Goal: Information Seeking & Learning: Learn about a topic

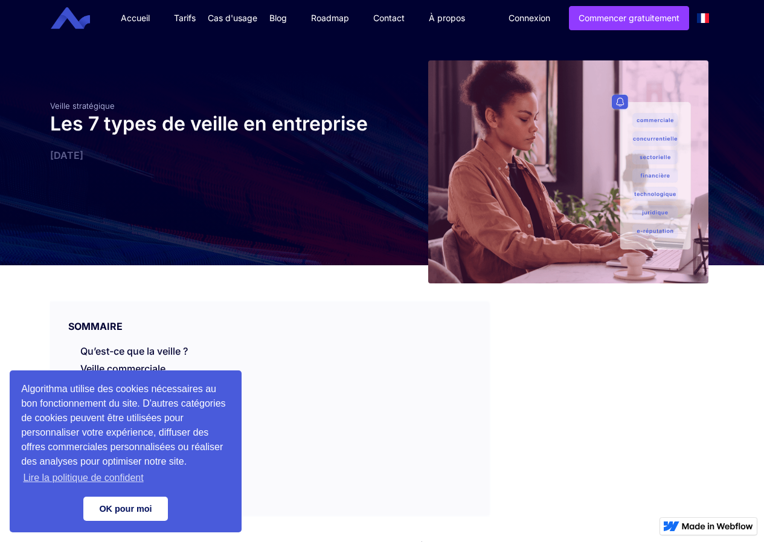
click at [136, 519] on link "OK pour moi" at bounding box center [125, 509] width 85 height 24
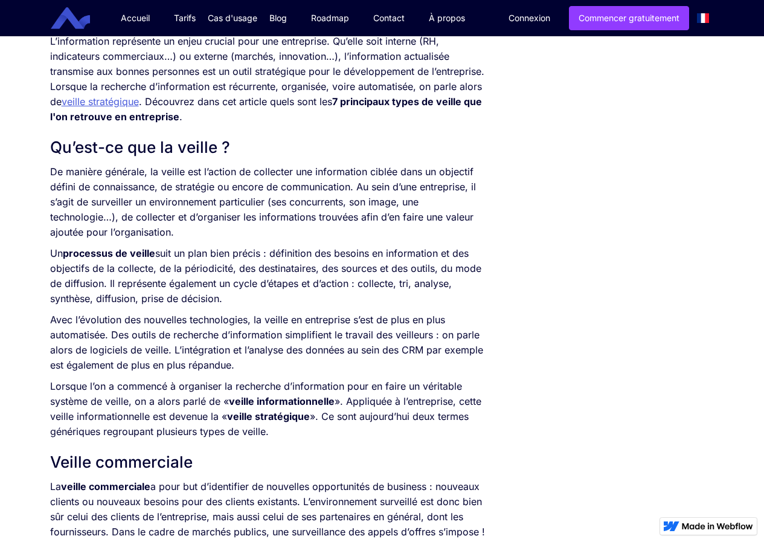
scroll to position [483, 0]
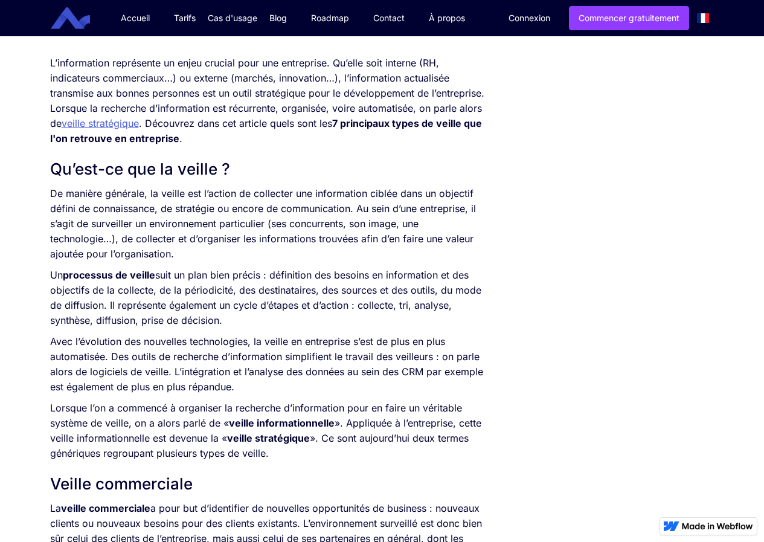
click at [481, 121] on strong "7 principaux types de veille que l'on retrouve en entreprise" at bounding box center [266, 130] width 432 height 27
drag, startPoint x: 114, startPoint y: 184, endPoint x: 33, endPoint y: 180, distance: 81.1
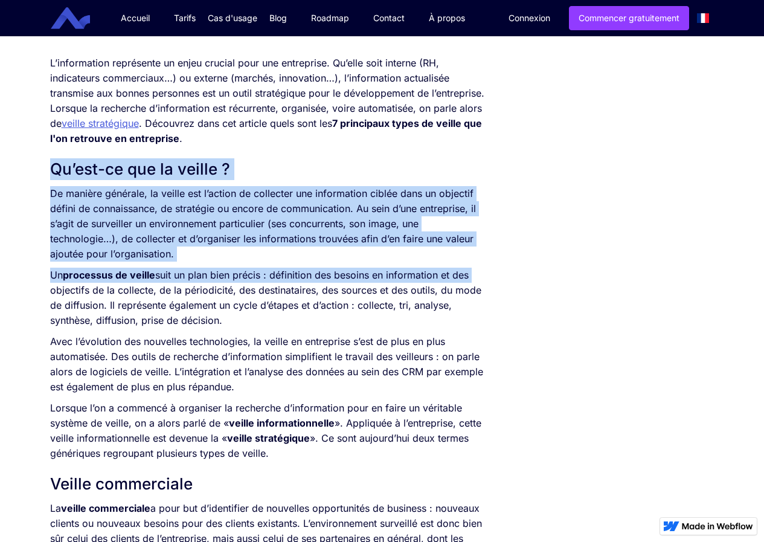
drag, startPoint x: 479, startPoint y: 254, endPoint x: 17, endPoint y: 170, distance: 469.1
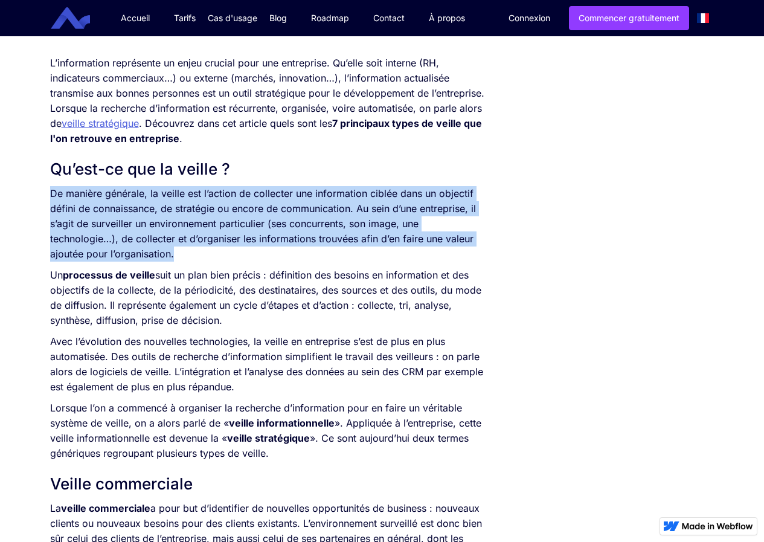
drag, startPoint x: 53, startPoint y: 192, endPoint x: 373, endPoint y: 248, distance: 325.1
click at [373, 248] on p "De manière générale, la veille est l’action de collecter une information ciblée…" at bounding box center [269, 224] width 439 height 76
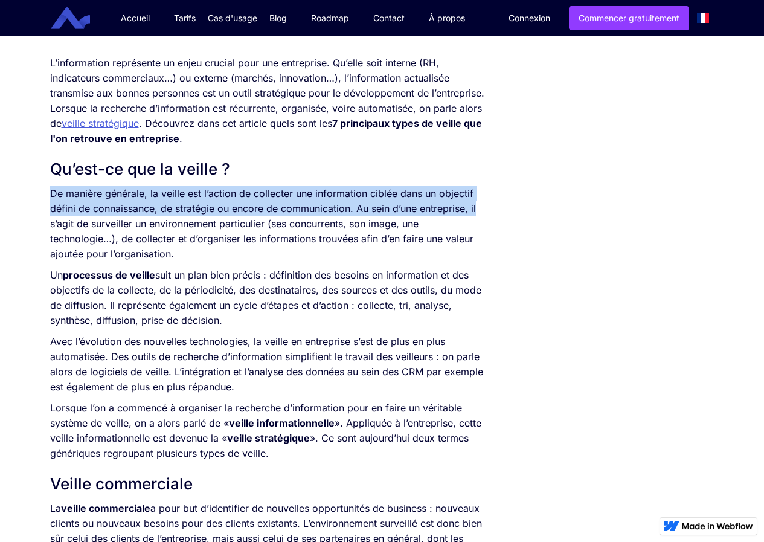
drag, startPoint x: 45, startPoint y: 199, endPoint x: 543, endPoint y: 202, distance: 498.5
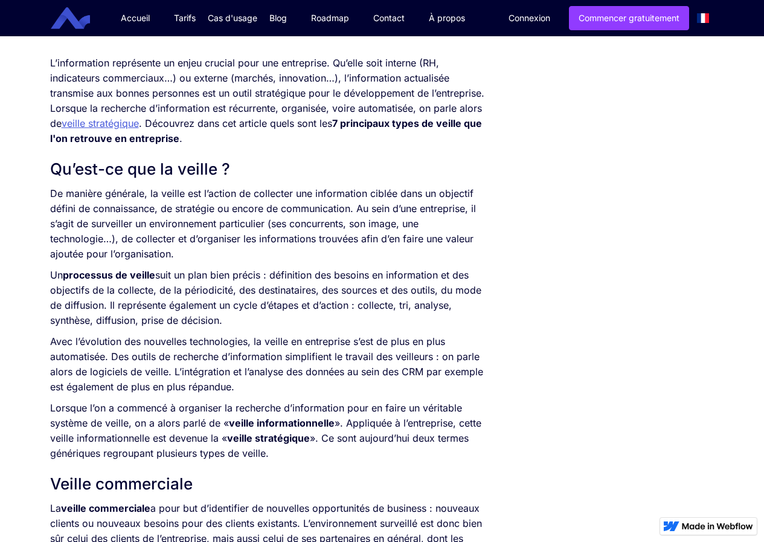
click at [64, 218] on p "De manière générale, la veille est l’action de collecter une information ciblée…" at bounding box center [269, 224] width 439 height 76
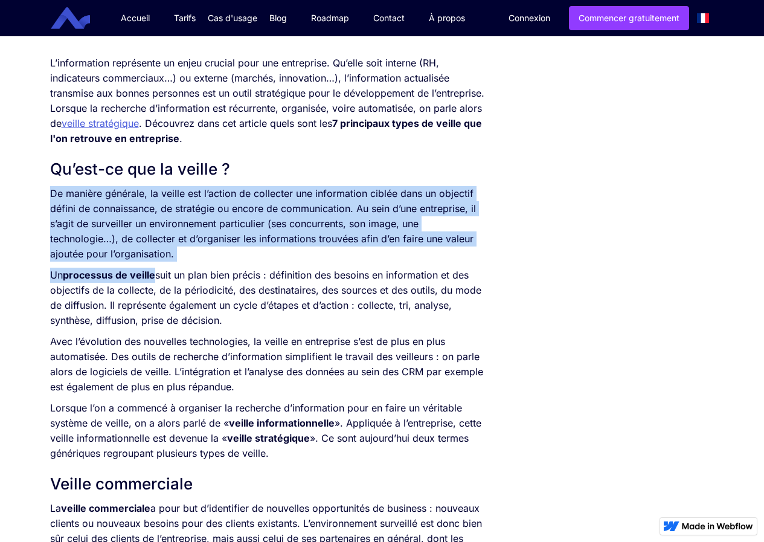
drag, startPoint x: 66, startPoint y: 221, endPoint x: 145, endPoint y: 265, distance: 90.1
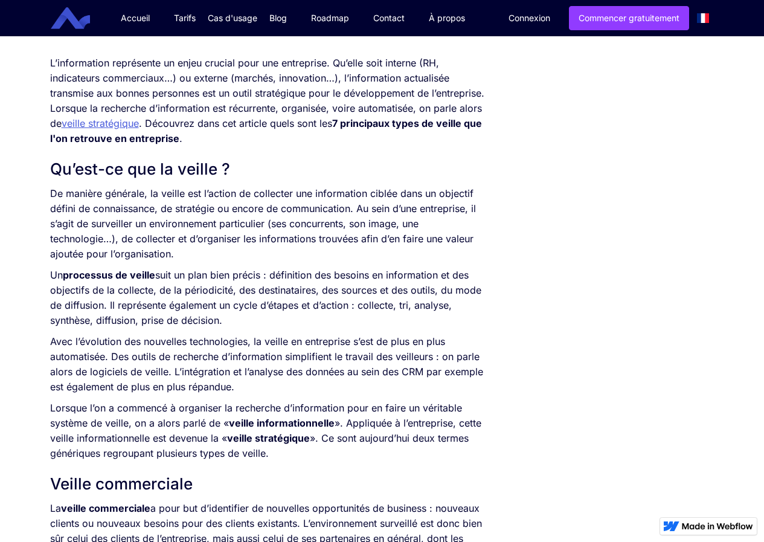
click at [214, 276] on p "Un processus de veille suit un plan bien précis : définition des besoins en inf…" at bounding box center [269, 298] width 439 height 60
drag, startPoint x: 214, startPoint y: 276, endPoint x: 269, endPoint y: 239, distance: 65.7
drag, startPoint x: 269, startPoint y: 239, endPoint x: 79, endPoint y: 212, distance: 191.6
click at [79, 212] on p "De manière générale, la veille est l’action de collecter une information ciblée…" at bounding box center [269, 224] width 439 height 76
click at [56, 205] on p "De manière générale, la veille est l’action de collecter une information ciblée…" at bounding box center [269, 224] width 439 height 76
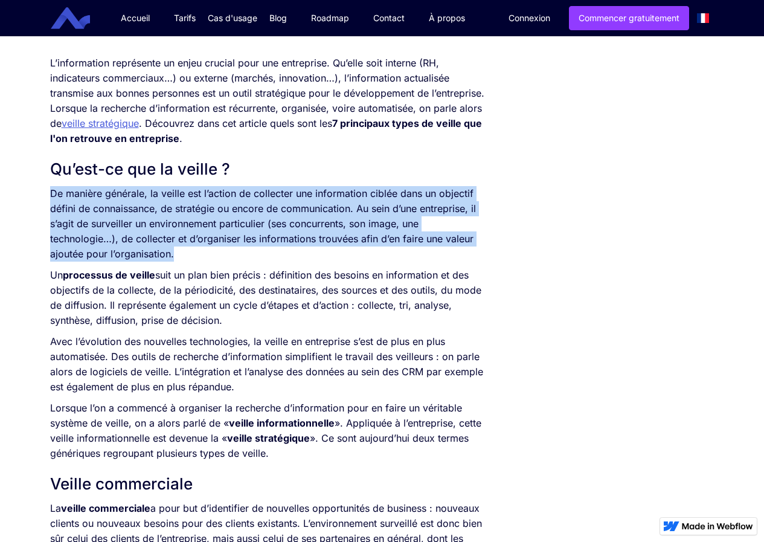
drag, startPoint x: 51, startPoint y: 191, endPoint x: 184, endPoint y: 250, distance: 145.3
click at [184, 250] on p "De manière générale, la veille est l’action de collecter une information ciblée…" at bounding box center [269, 224] width 439 height 76
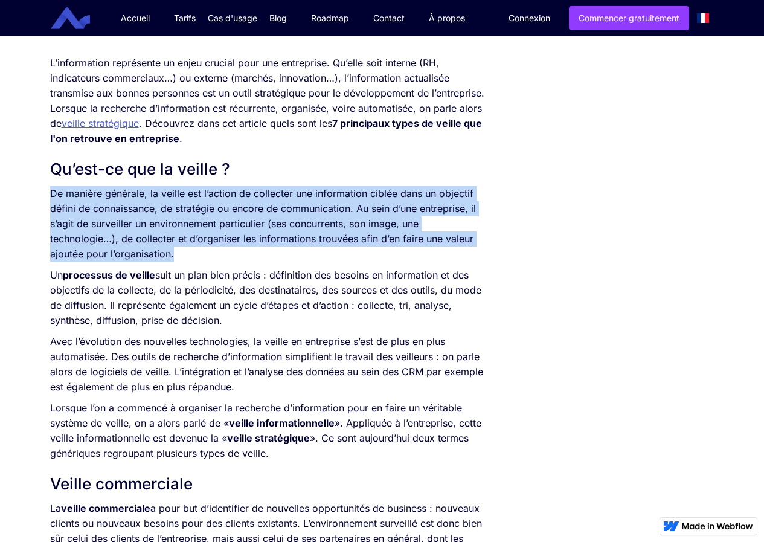
drag, startPoint x: 181, startPoint y: 261, endPoint x: 38, endPoint y: 196, distance: 156.6
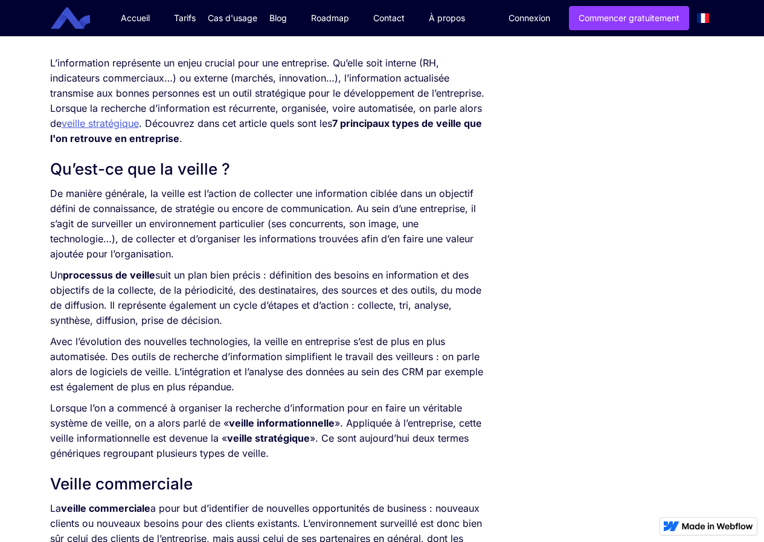
drag, startPoint x: 42, startPoint y: 199, endPoint x: 392, endPoint y: 313, distance: 368.6
click at [254, 303] on p "Un processus de veille suit un plan bien précis : définition des besoins en inf…" at bounding box center [269, 298] width 439 height 60
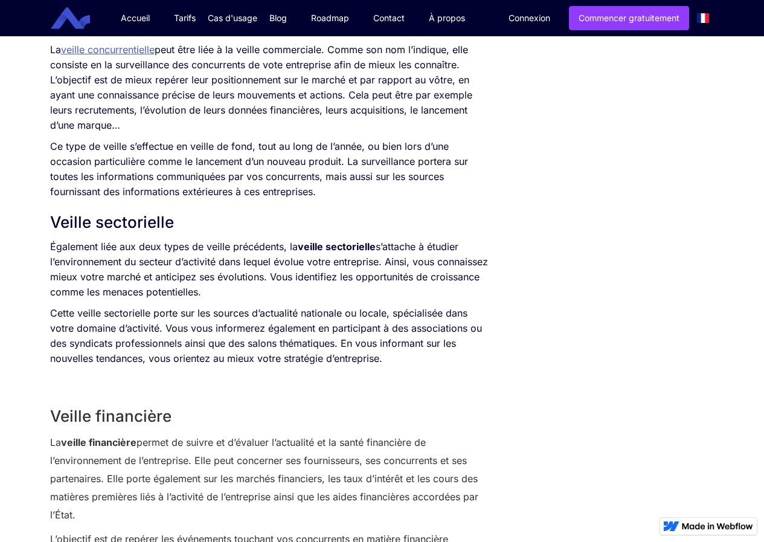
scroll to position [1148, 0]
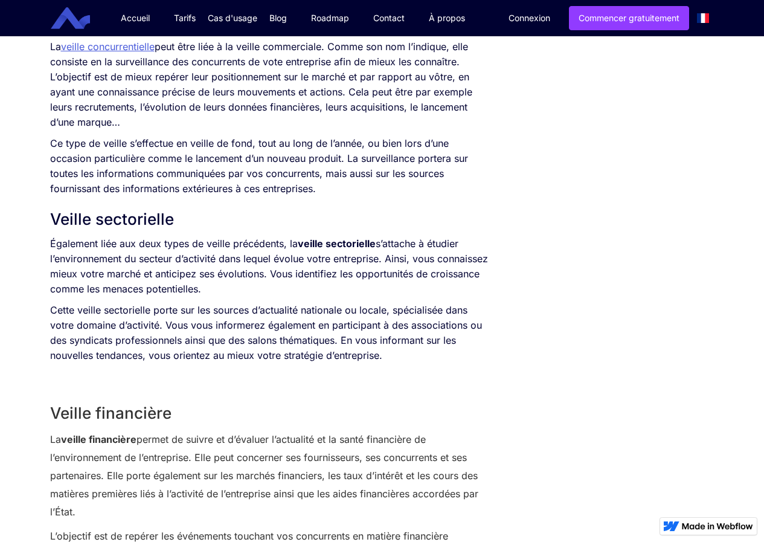
click at [247, 244] on p "Également liée aux deux types de veille précédents, la veille sectorielle s’att…" at bounding box center [269, 266] width 439 height 60
drag, startPoint x: 667, startPoint y: 167, endPoint x: 768, endPoint y: 286, distance: 156.5
click at [540, 228] on div "SOMMAIRE Qu’est-ce que la veille ? Veille commerciale Veille concurrentielle Ve…" at bounding box center [382, 262] width 677 height 2290
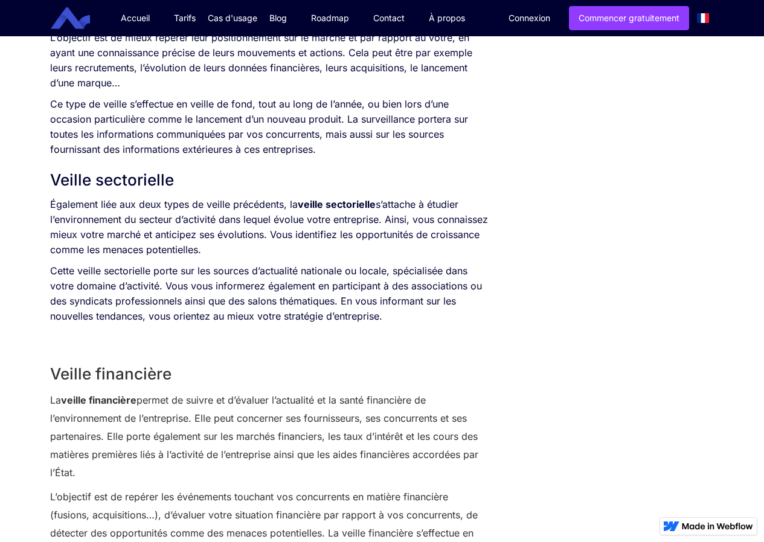
scroll to position [1208, 0]
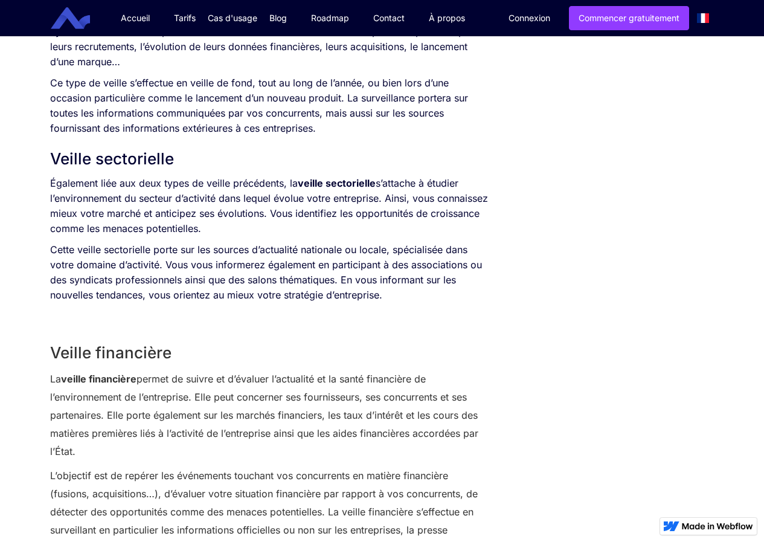
drag, startPoint x: 233, startPoint y: 389, endPoint x: 171, endPoint y: 390, distance: 62.2
click at [171, 390] on p "La veille financière permet de suivre et d’évaluer l’actualité et la santé fina…" at bounding box center [269, 415] width 439 height 91
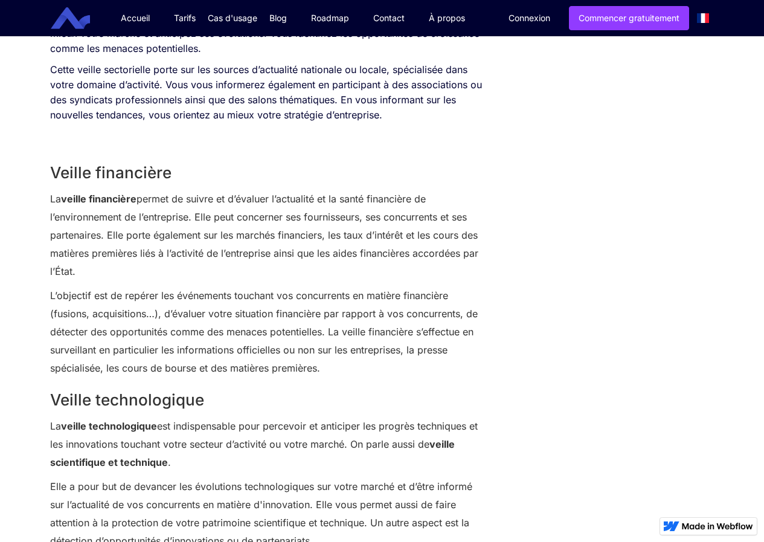
scroll to position [1390, 0]
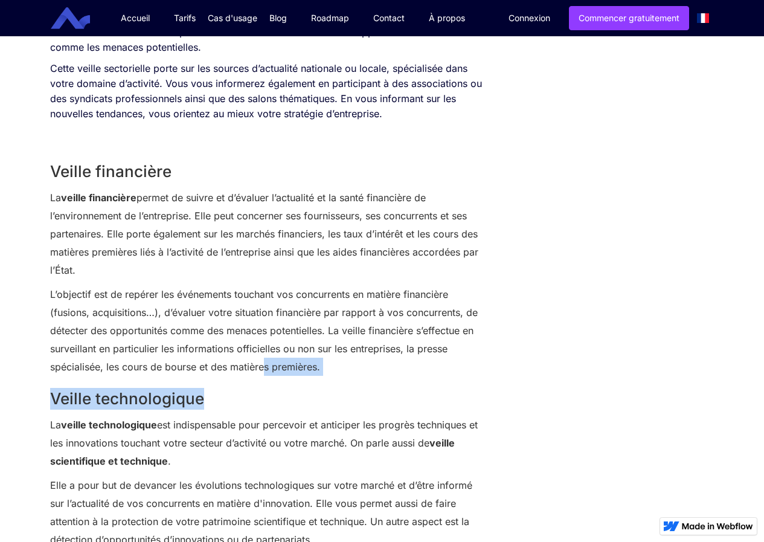
drag, startPoint x: 264, startPoint y: 358, endPoint x: 386, endPoint y: 384, distance: 124.9
drag, startPoint x: 262, startPoint y: 375, endPoint x: 251, endPoint y: 367, distance: 12.9
click at [251, 367] on p "L’objectif est de repérer les événements touchant vos concurrents en matière fi…" at bounding box center [269, 330] width 439 height 91
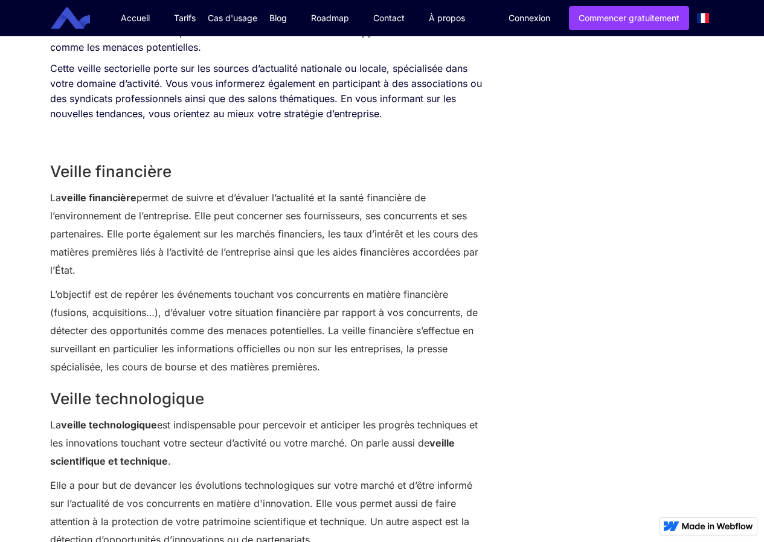
click at [311, 347] on p "L’objectif est de repérer les événements touchant vos concurrents en matière fi…" at bounding box center [269, 330] width 439 height 91
click at [375, 390] on h2 "Veille technologique" at bounding box center [269, 399] width 439 height 22
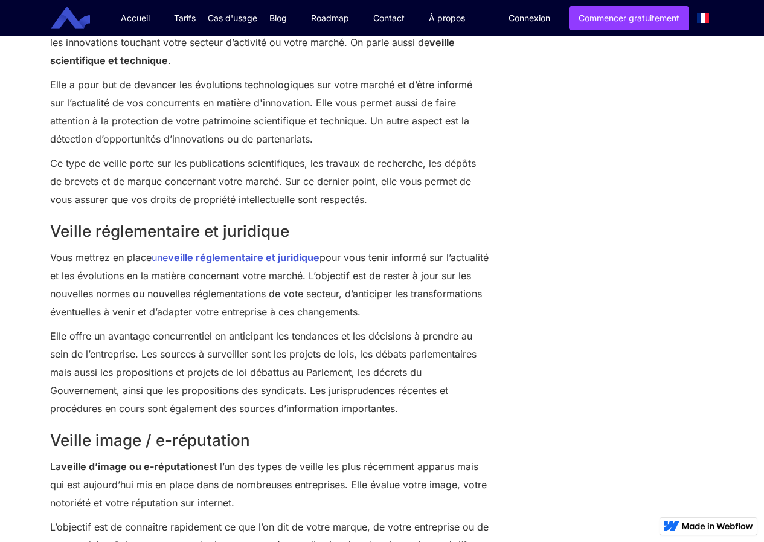
scroll to position [1873, 0]
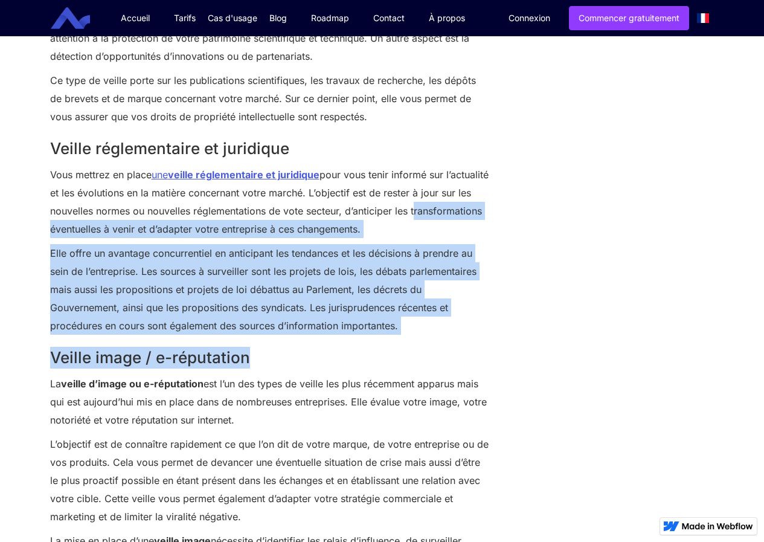
drag, startPoint x: 424, startPoint y: 336, endPoint x: 1, endPoint y: 223, distance: 437.8
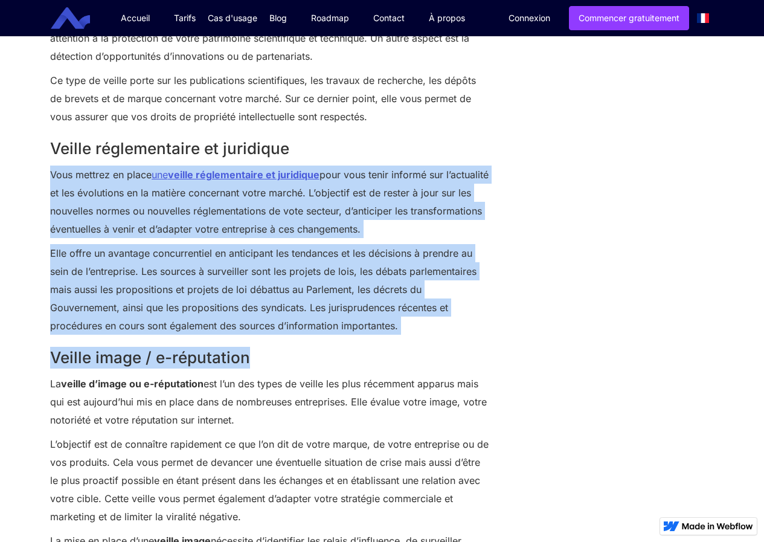
drag, startPoint x: 47, startPoint y: 169, endPoint x: 443, endPoint y: 335, distance: 429.2
drag, startPoint x: 443, startPoint y: 335, endPoint x: 634, endPoint y: 287, distance: 196.9
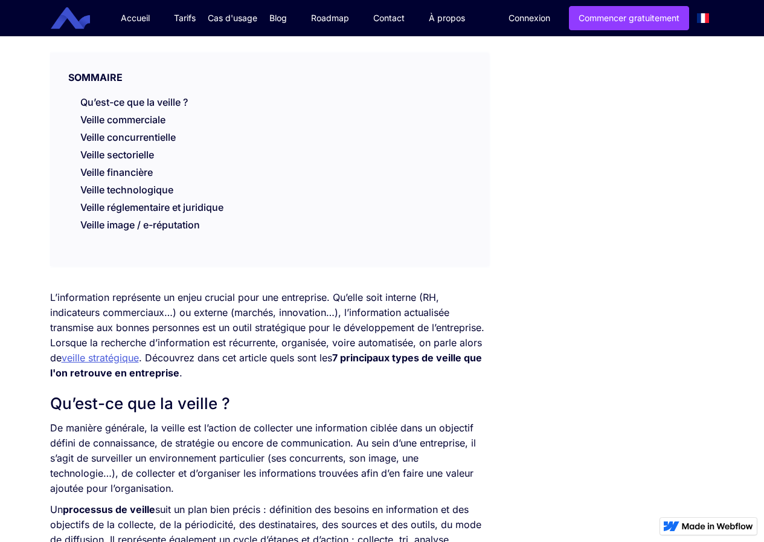
scroll to position [0, 0]
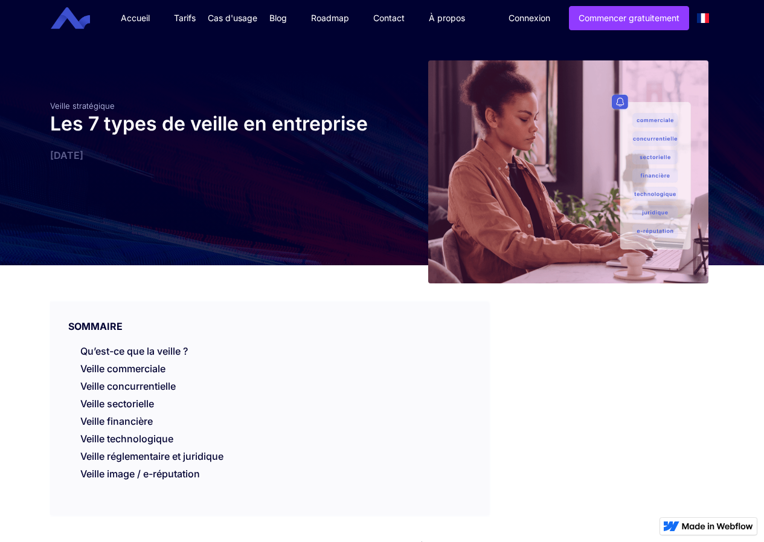
drag, startPoint x: 601, startPoint y: 305, endPoint x: 600, endPoint y: 316, distance: 11.5
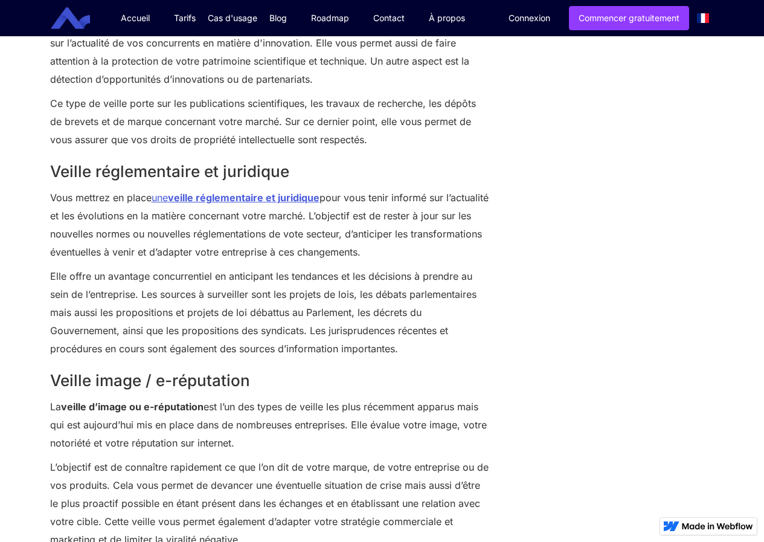
scroll to position [1608, 0]
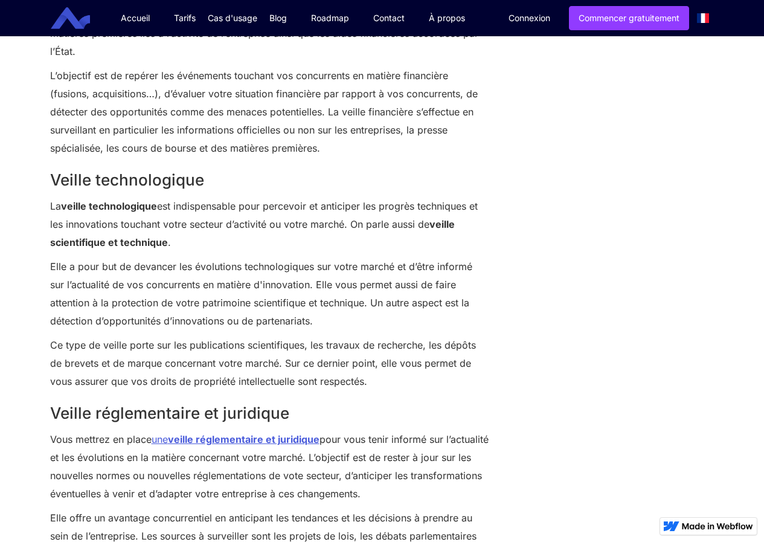
drag, startPoint x: 151, startPoint y: 366, endPoint x: 31, endPoint y: 365, distance: 119.6
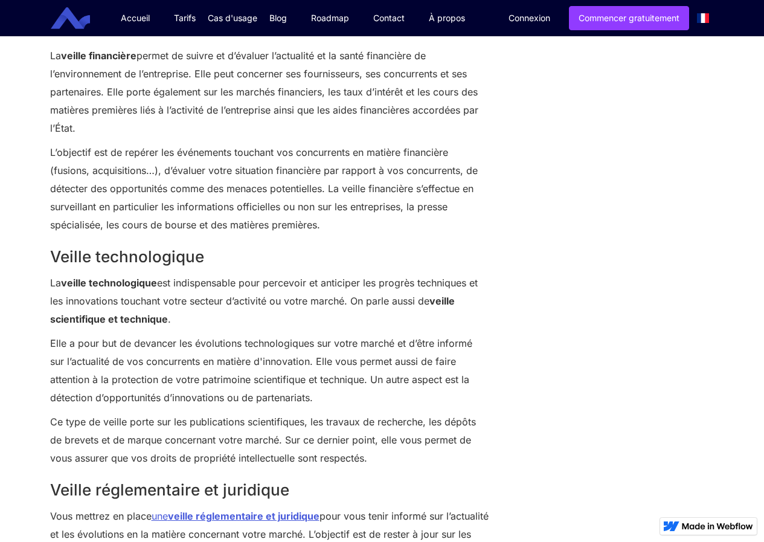
scroll to position [1427, 0]
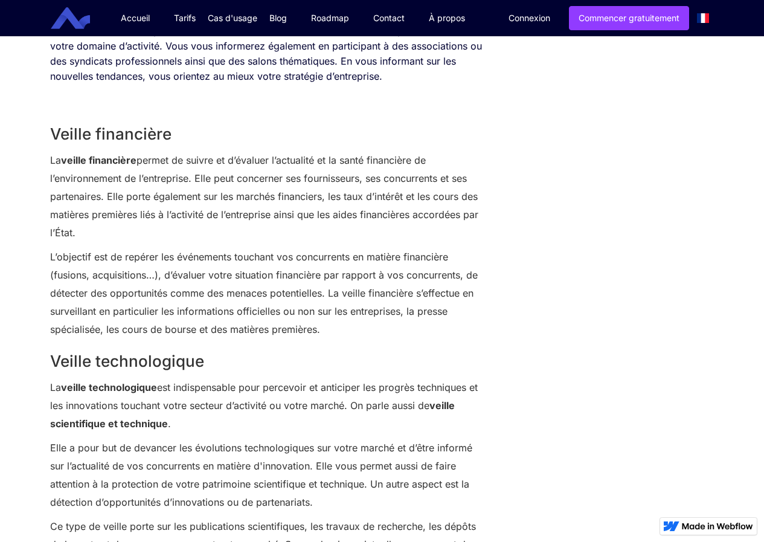
click at [50, 165] on p "La veille financière permet de suivre et d’évaluer l’actualité et la santé fina…" at bounding box center [269, 196] width 439 height 91
drag, startPoint x: 49, startPoint y: 160, endPoint x: 145, endPoint y: 211, distance: 108.9
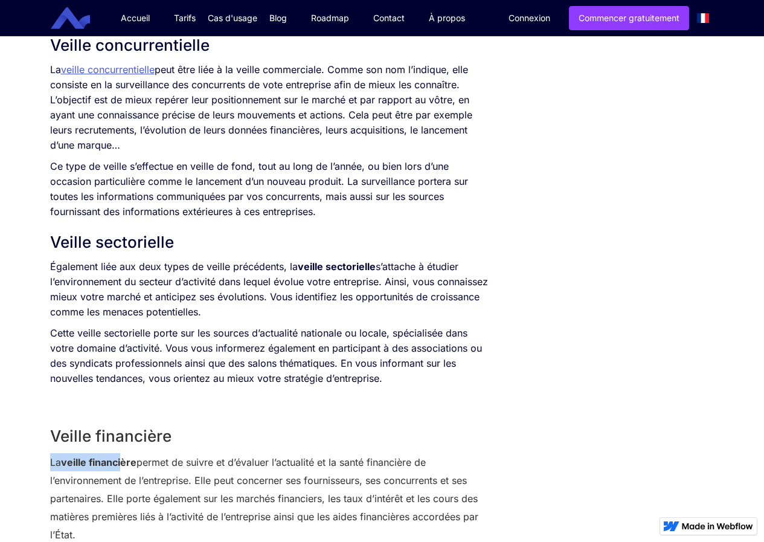
scroll to position [1065, 0]
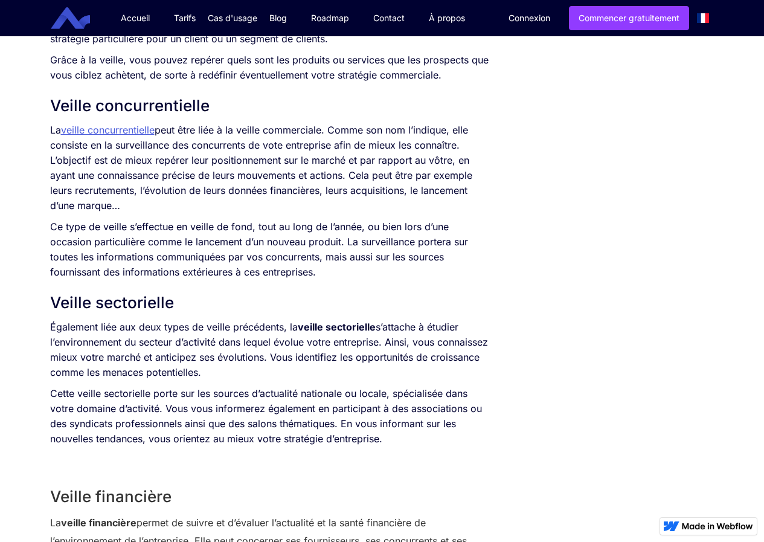
click at [723, 425] on div "SOMMAIRE Qu’est-ce que la veille ? Veille commerciale Veille concurrentielle Ve…" at bounding box center [382, 358] width 764 height 2315
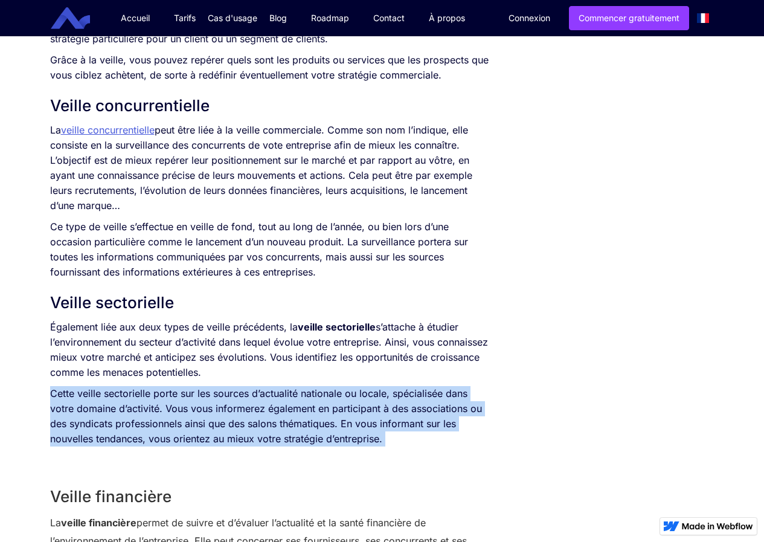
click at [723, 425] on div "SOMMAIRE Qu’est-ce que la veille ? Veille commerciale Veille concurrentielle Ve…" at bounding box center [382, 358] width 764 height 2315
click at [723, 424] on div "SOMMAIRE Qu’est-ce que la veille ? Veille commerciale Veille concurrentielle Ve…" at bounding box center [382, 358] width 764 height 2315
click at [722, 424] on div "SOMMAIRE Qu’est-ce que la veille ? Veille commerciale Veille concurrentielle Ve…" at bounding box center [382, 358] width 764 height 2315
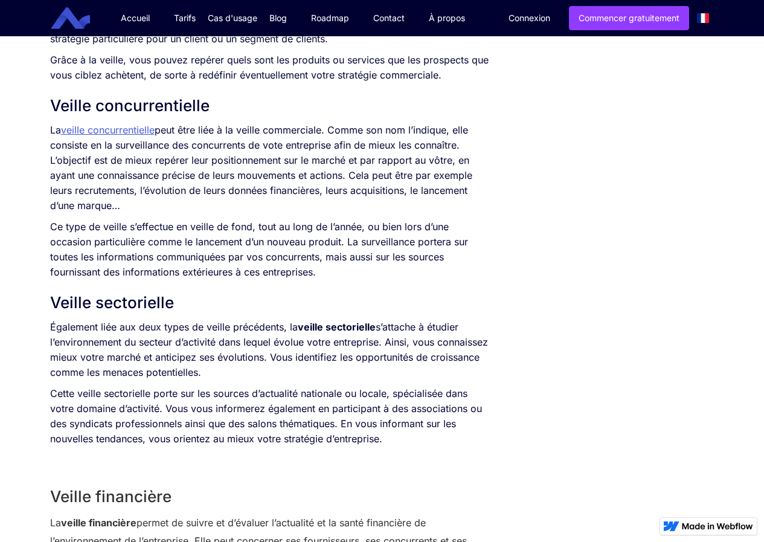
click at [721, 422] on div "SOMMAIRE Qu’est-ce que la veille ? Veille commerciale Veille concurrentielle Ve…" at bounding box center [382, 358] width 764 height 2315
click at [721, 431] on div "SOMMAIRE Qu’est-ce que la veille ? Veille commerciale Veille concurrentielle Ve…" at bounding box center [382, 358] width 764 height 2315
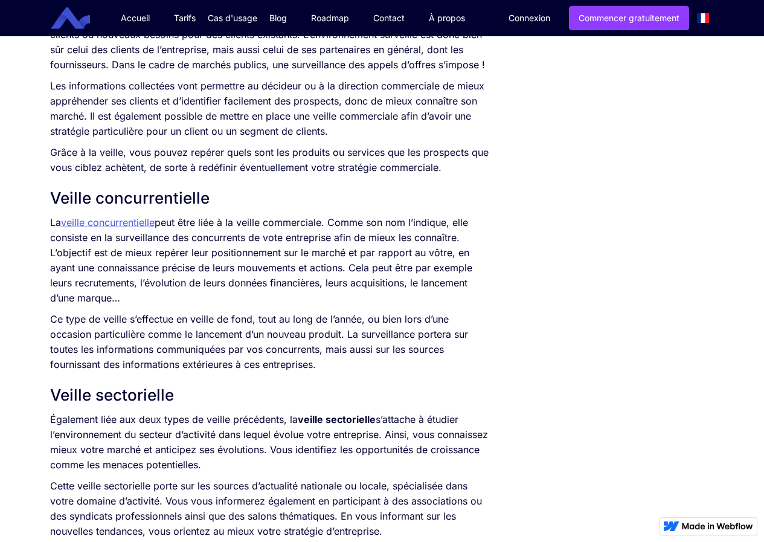
scroll to position [944, 0]
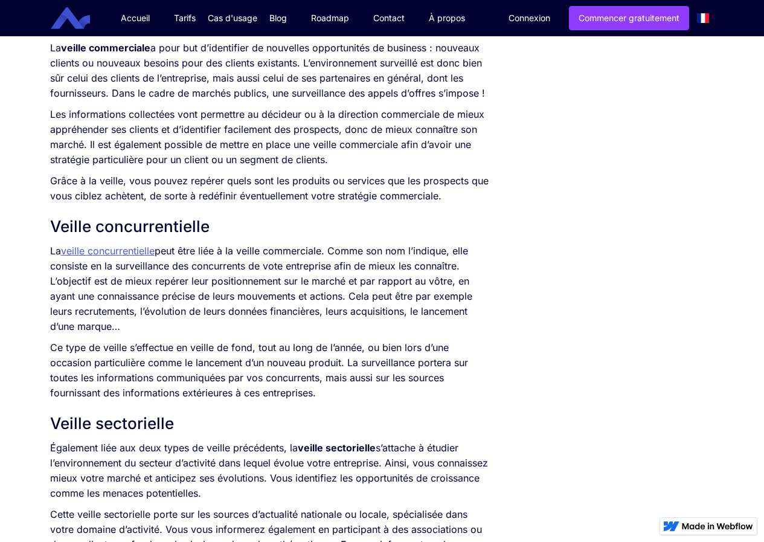
click at [358, 239] on div "L’information représente un enjeu crucial pour une entreprise. Qu’elle soit int…" at bounding box center [269, 94] width 439 height 999
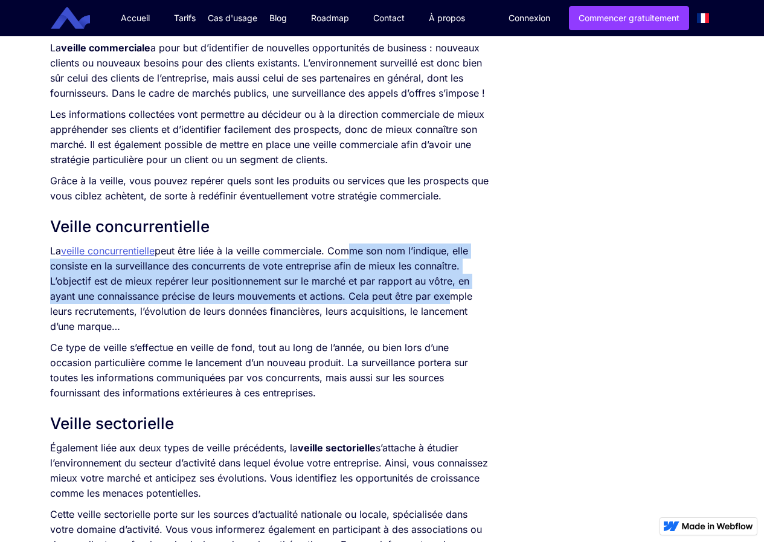
drag, startPoint x: 347, startPoint y: 240, endPoint x: 422, endPoint y: 298, distance: 94.3
click at [422, 298] on div "L’information représente un enjeu crucial pour une entreprise. Qu’elle soit int…" at bounding box center [269, 94] width 439 height 999
click at [235, 272] on p "La veille concurrentielle peut être liée à la veille commerciale. Comme son nom…" at bounding box center [269, 288] width 439 height 91
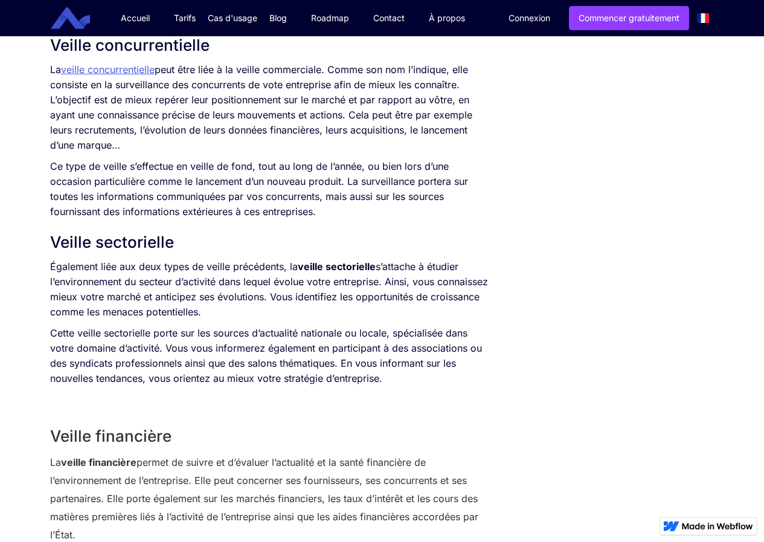
scroll to position [1055, 0]
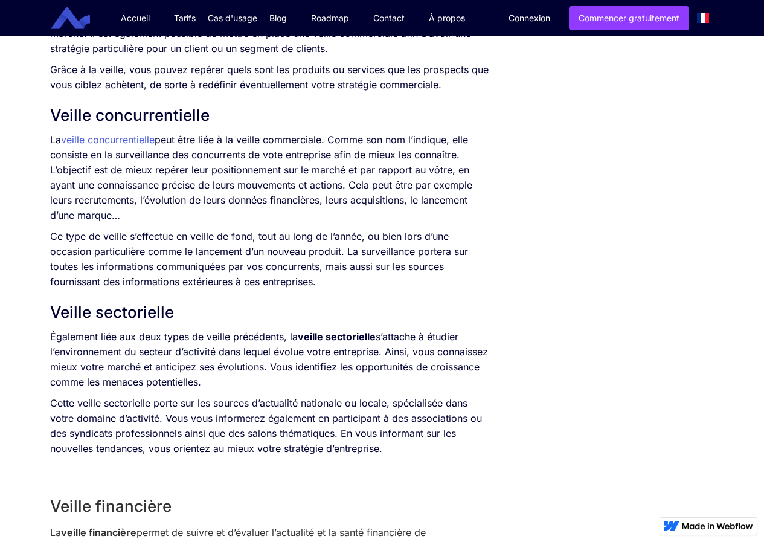
drag, startPoint x: 655, startPoint y: 272, endPoint x: 699, endPoint y: 260, distance: 45.6
click at [685, 266] on div "SOMMAIRE Qu’est-ce que la veille ? Veille commerciale Veille concurrentielle Ve…" at bounding box center [382, 355] width 677 height 2290
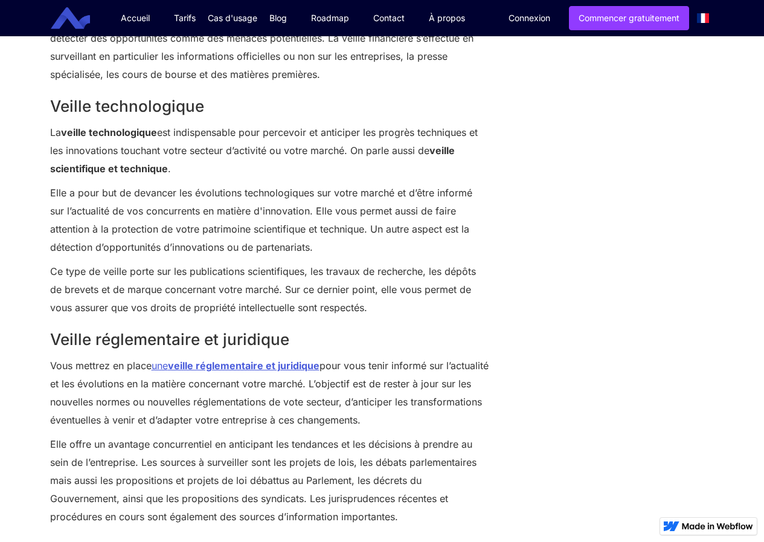
scroll to position [2139, 0]
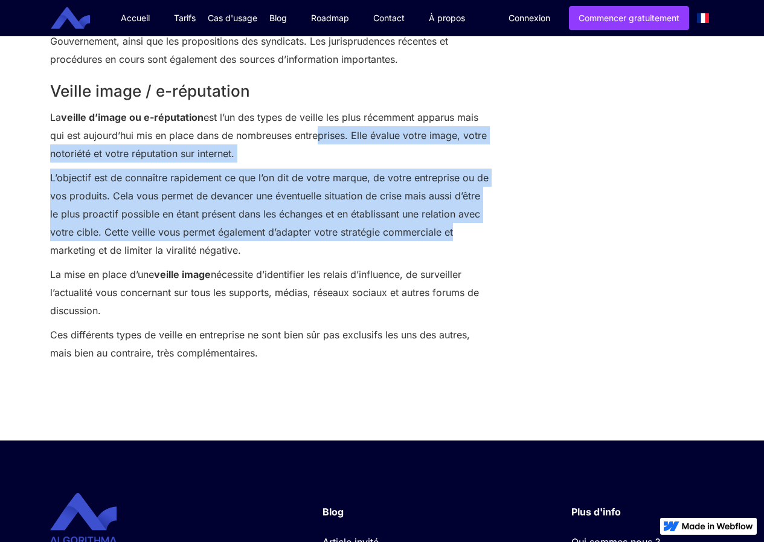
drag, startPoint x: 315, startPoint y: 131, endPoint x: 510, endPoint y: 223, distance: 215.9
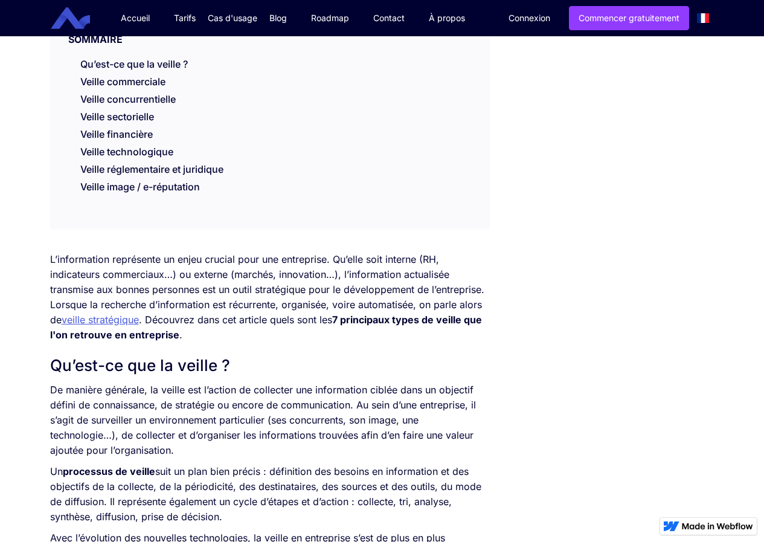
scroll to position [0, 0]
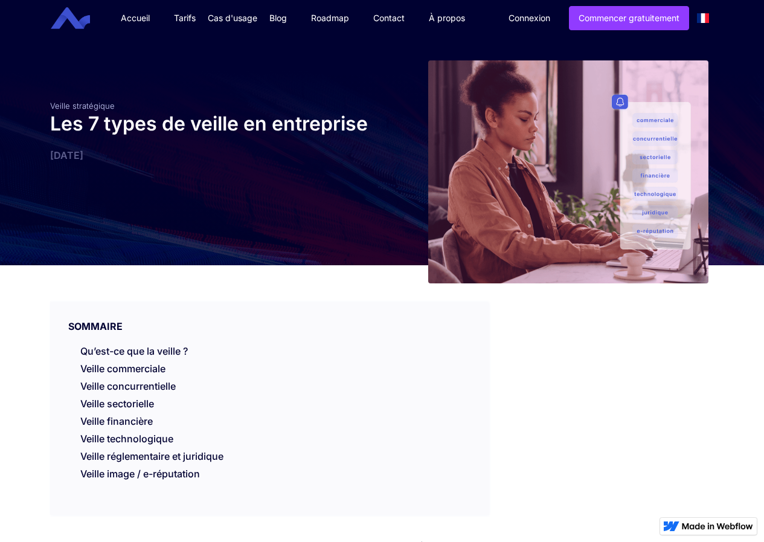
drag, startPoint x: 764, startPoint y: 57, endPoint x: 750, endPoint y: 164, distance: 107.8
click at [747, 164] on div "Veille stratégique Les 7 types de veille en entreprise [DATE]" at bounding box center [382, 150] width 764 height 229
click at [751, 101] on div "Veille stratégique Les 7 types de veille en entreprise [DATE]" at bounding box center [382, 150] width 764 height 229
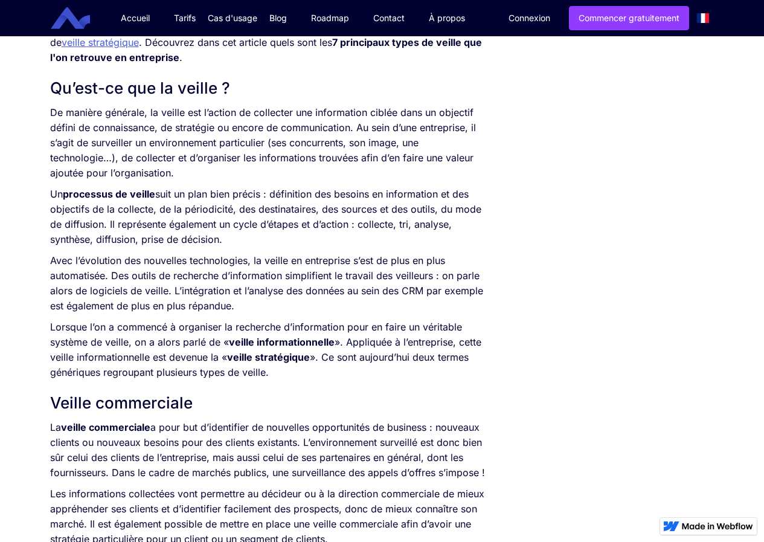
scroll to position [547, 0]
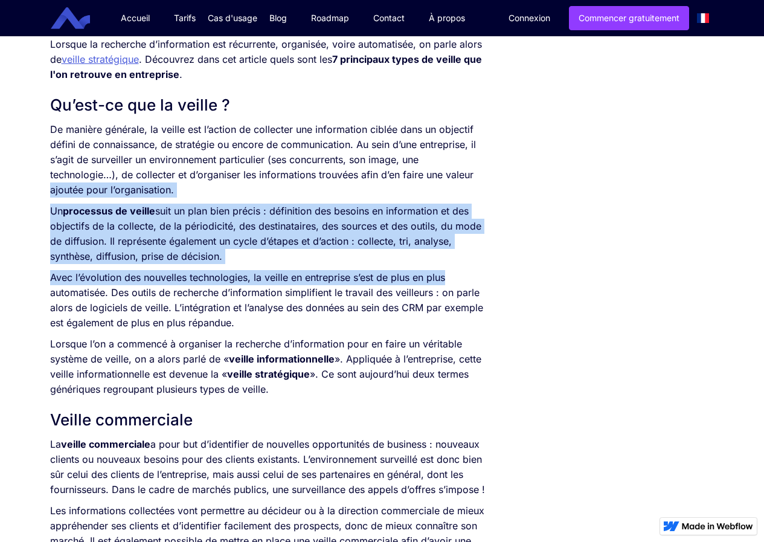
drag, startPoint x: 756, startPoint y: 180, endPoint x: 711, endPoint y: 263, distance: 95.2
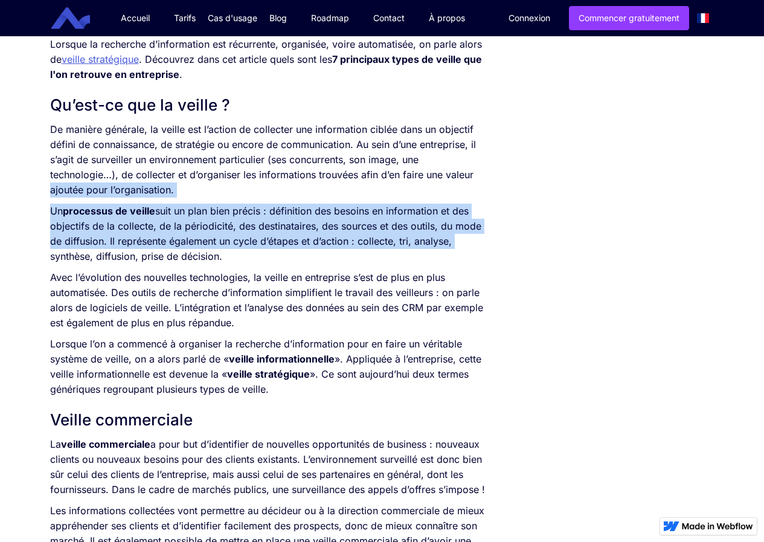
drag, startPoint x: 755, startPoint y: 175, endPoint x: 741, endPoint y: 240, distance: 67.4
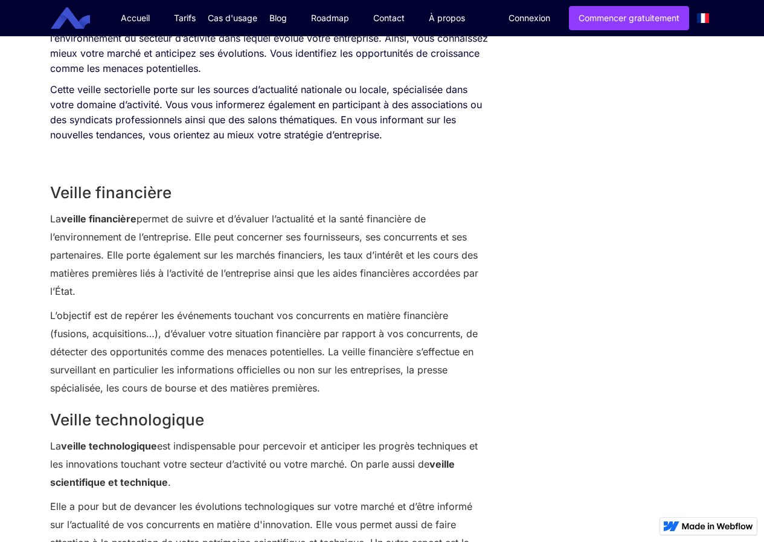
scroll to position [1388, 0]
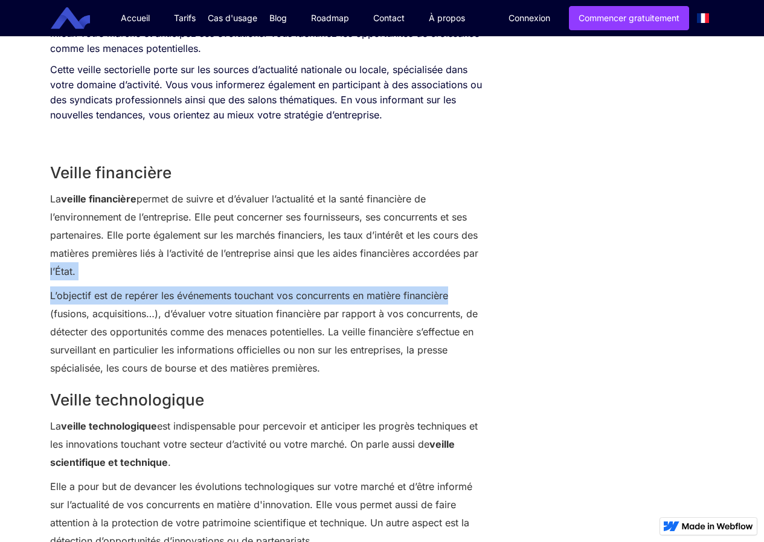
drag, startPoint x: 756, startPoint y: 296, endPoint x: 773, endPoint y: 253, distance: 46.7
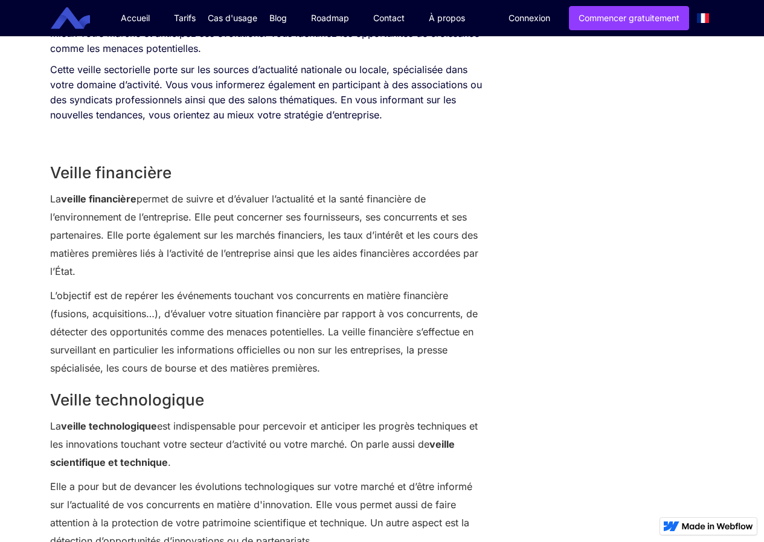
drag, startPoint x: 606, startPoint y: 341, endPoint x: 666, endPoint y: 322, distance: 63.3
click at [622, 338] on div "SOMMAIRE Qu’est-ce que la veille ? Veille commerciale Veille concurrentielle Ve…" at bounding box center [382, 22] width 677 height 2290
drag, startPoint x: 739, startPoint y: 301, endPoint x: 750, endPoint y: 296, distance: 12.2
click at [750, 296] on div "SOMMAIRE Qu’est-ce que la veille ? Veille commerciale Veille concurrentielle Ve…" at bounding box center [382, 34] width 764 height 2315
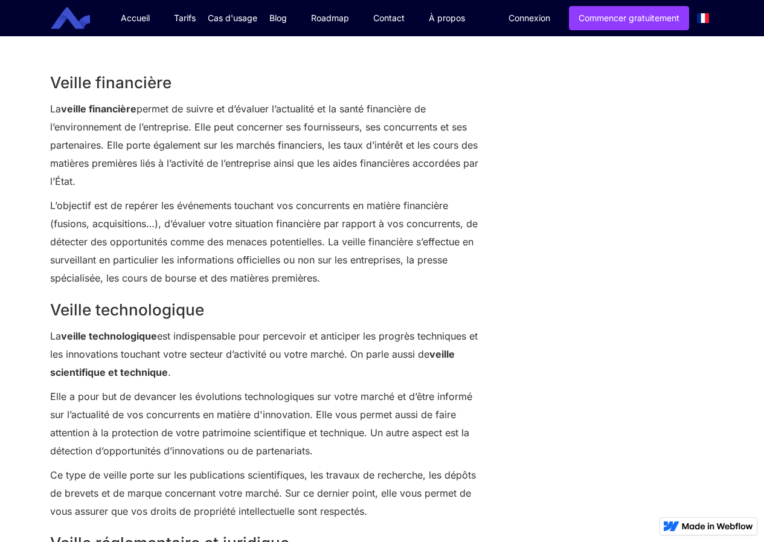
scroll to position [1952, 0]
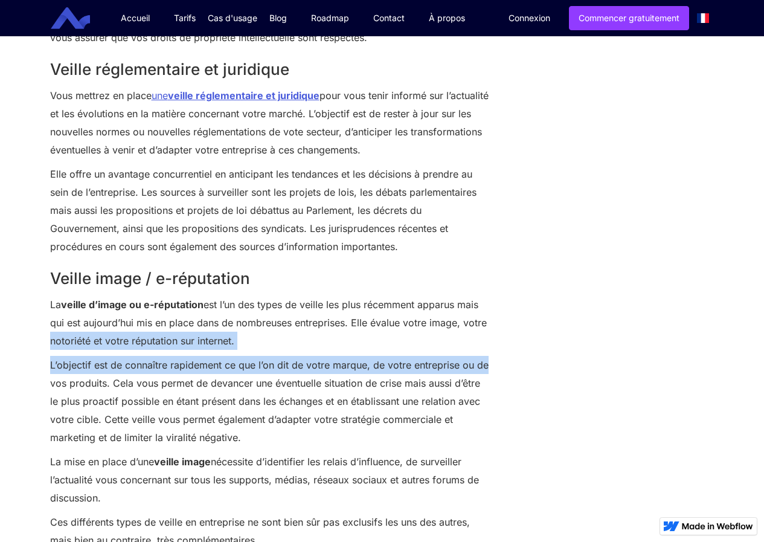
drag, startPoint x: 736, startPoint y: 351, endPoint x: 732, endPoint y: 336, distance: 15.7
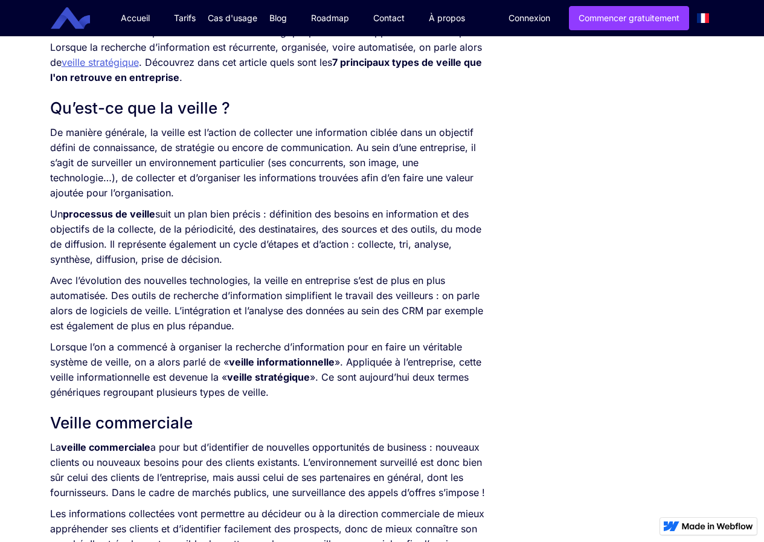
scroll to position [548, 0]
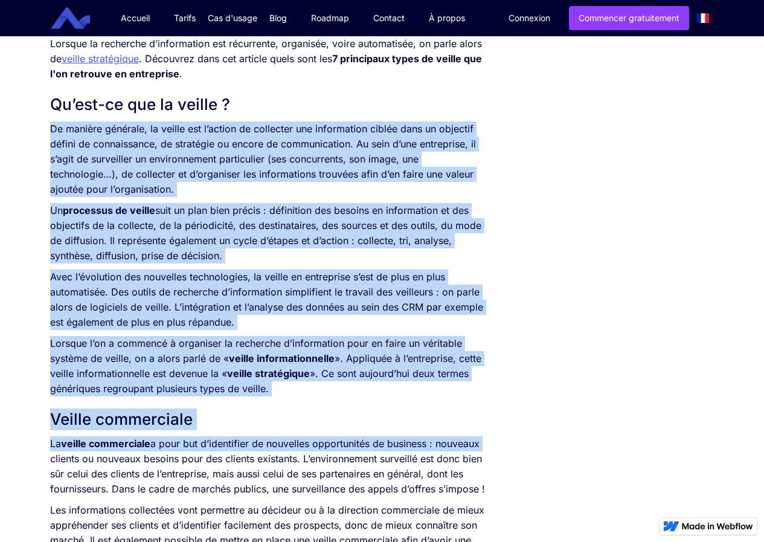
drag, startPoint x: 27, startPoint y: 124, endPoint x: 599, endPoint y: 430, distance: 649.0
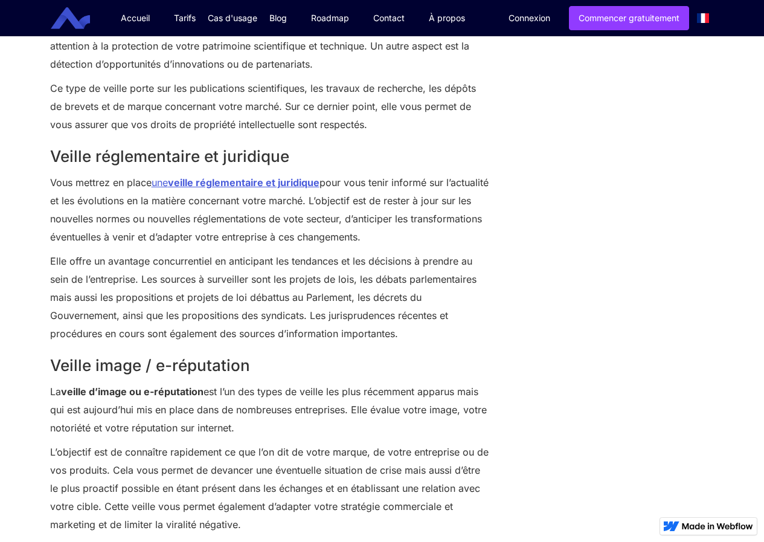
scroll to position [2017, 0]
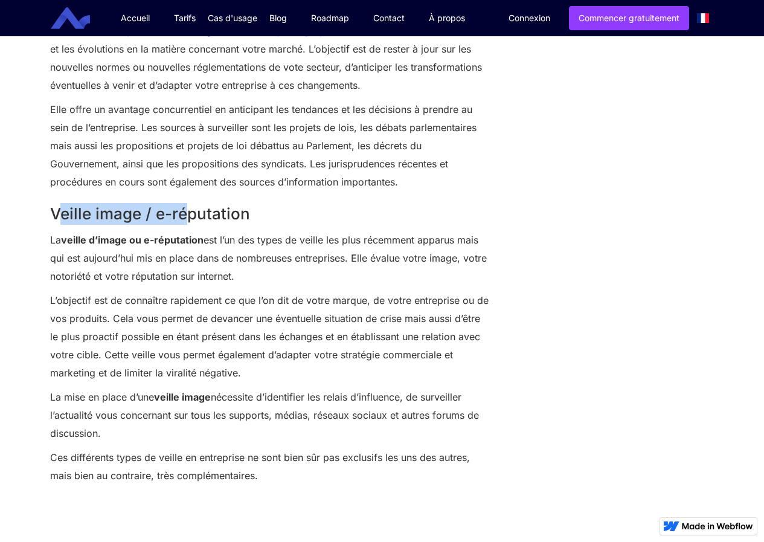
drag, startPoint x: 62, startPoint y: 210, endPoint x: 189, endPoint y: 208, distance: 126.9
click at [189, 208] on h2 "Veille image / e-réputation" at bounding box center [269, 214] width 439 height 22
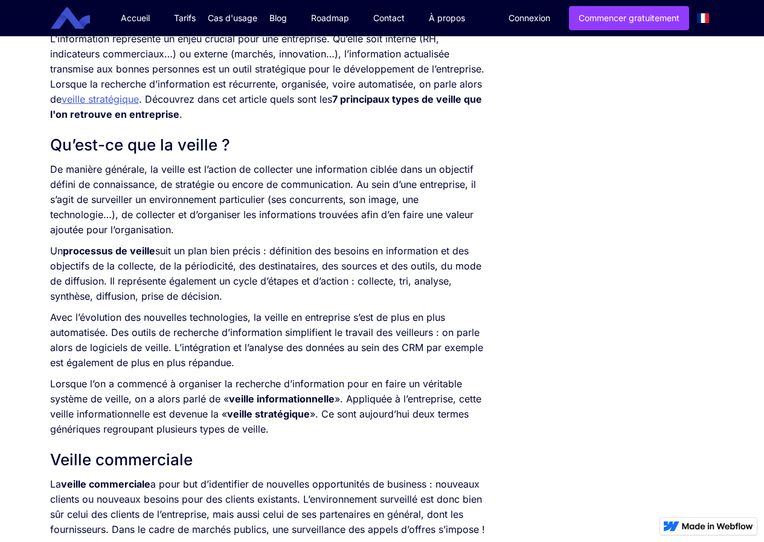
scroll to position [506, 0]
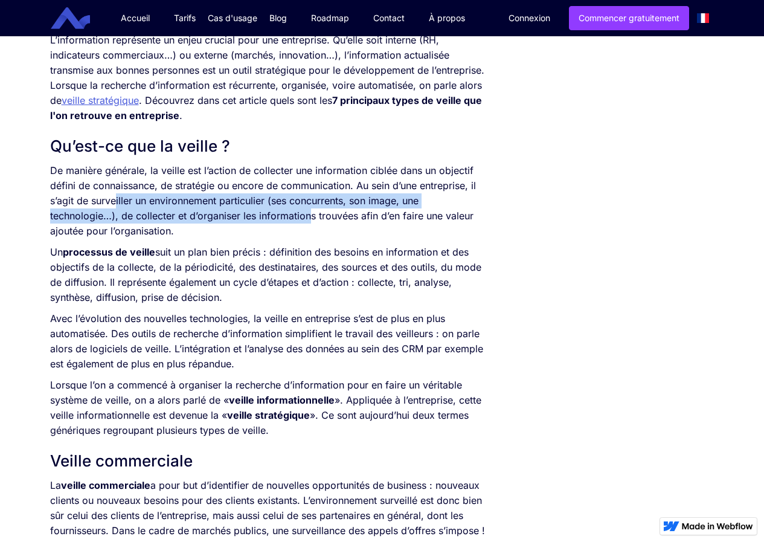
drag, startPoint x: 117, startPoint y: 208, endPoint x: 371, endPoint y: 206, distance: 254.4
click at [330, 213] on p "De manière générale, la veille est l’action de collecter une information ciblée…" at bounding box center [269, 201] width 439 height 76
click at [425, 199] on p "De manière générale, la veille est l’action de collecter une information ciblée…" at bounding box center [269, 201] width 439 height 76
